Goal: Find specific page/section: Find specific page/section

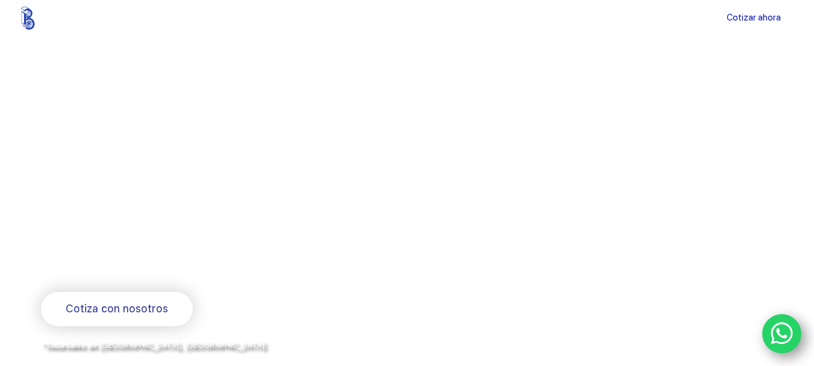
scroll to position [38, 0]
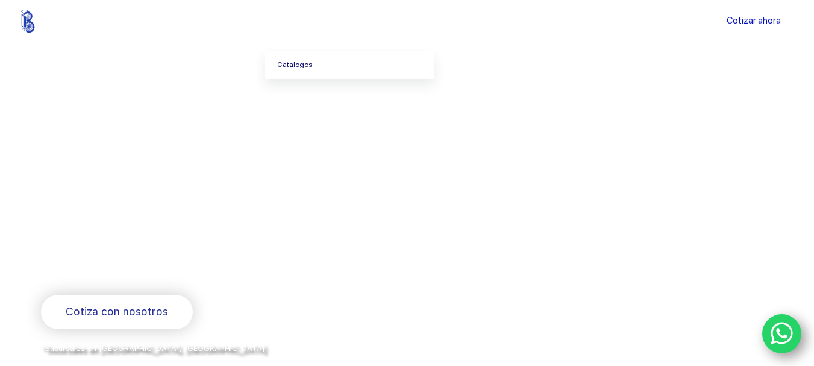
click at [318, 77] on link "Catalogos" at bounding box center [349, 65] width 169 height 28
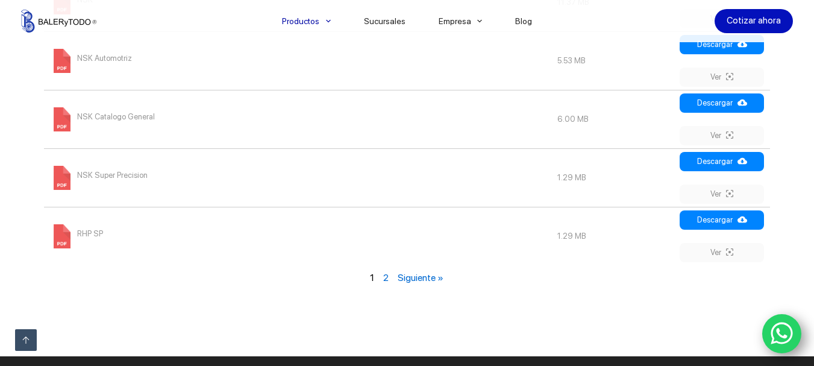
scroll to position [1507, 0]
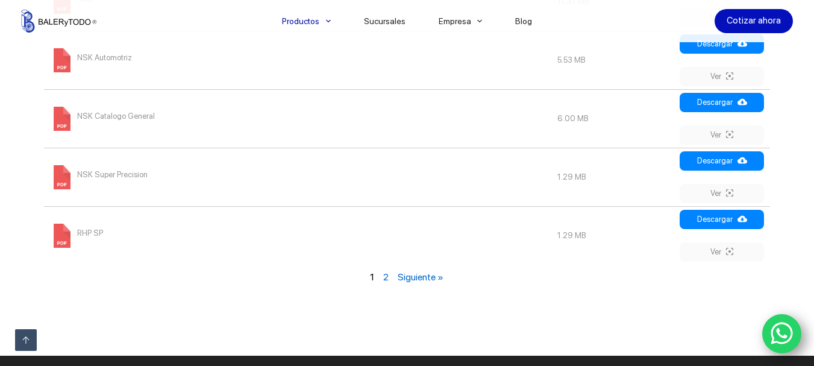
click at [424, 280] on link "Siguiente »" at bounding box center [421, 276] width 46 height 11
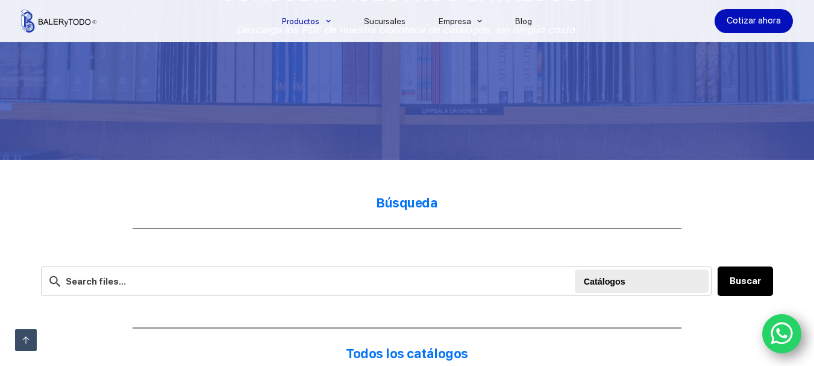
scroll to position [190, 0]
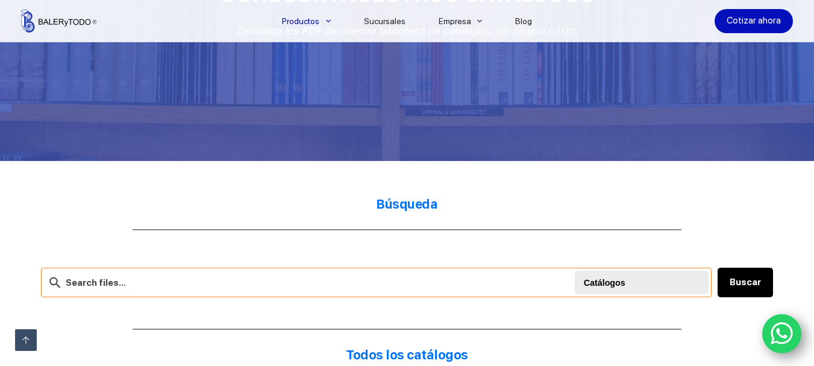
click at [397, 286] on input "text" at bounding box center [376, 283] width 671 height 30
type input "poleas"
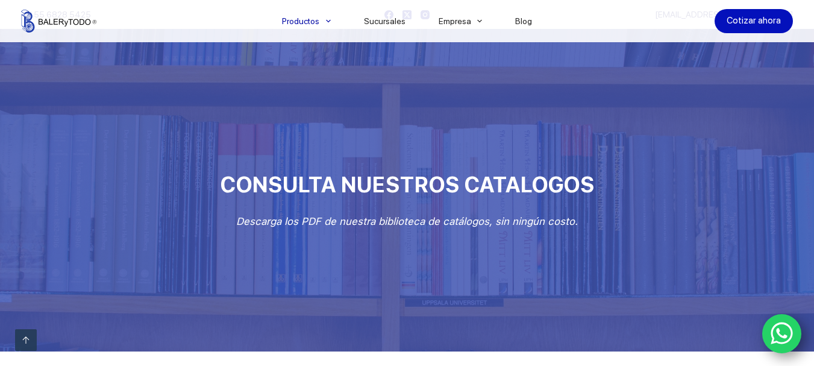
scroll to position [190, 0]
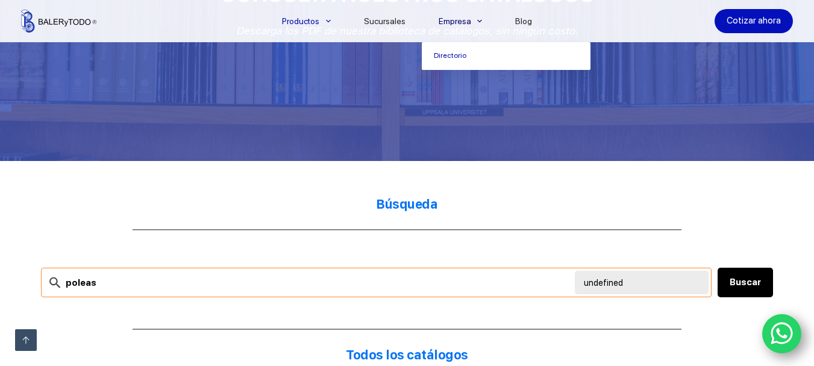
scroll to position [1137, 0]
